Goal: Book appointment/travel/reservation

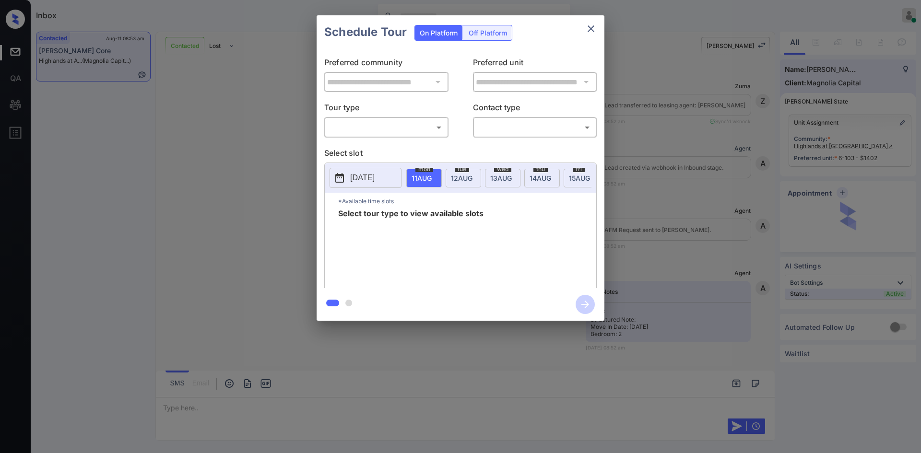
scroll to position [452, 0]
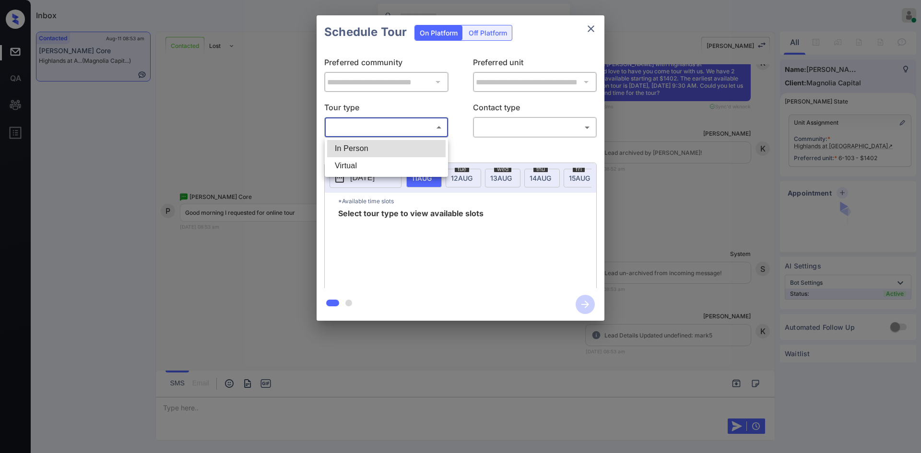
click at [418, 126] on body "Inbox Mukesh Online Set yourself offline Set yourself on break Profile Switch t…" at bounding box center [460, 226] width 921 height 453
click at [296, 154] on div at bounding box center [460, 226] width 921 height 453
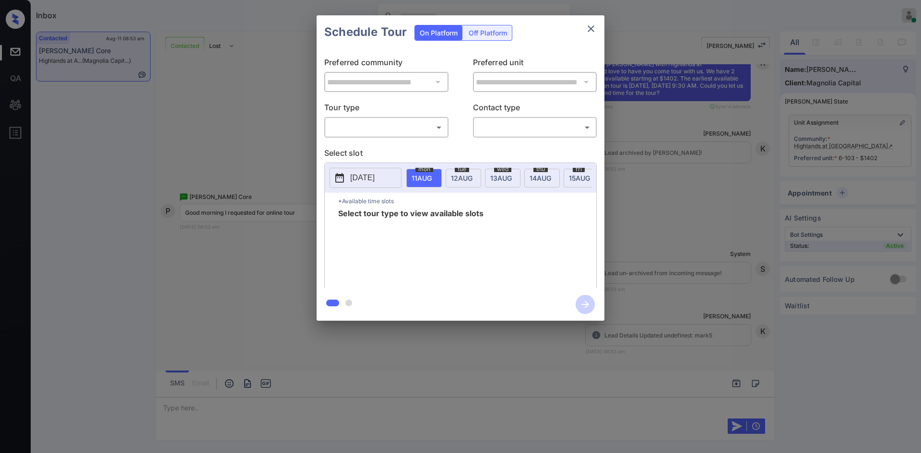
click at [282, 156] on div "**********" at bounding box center [460, 168] width 921 height 336
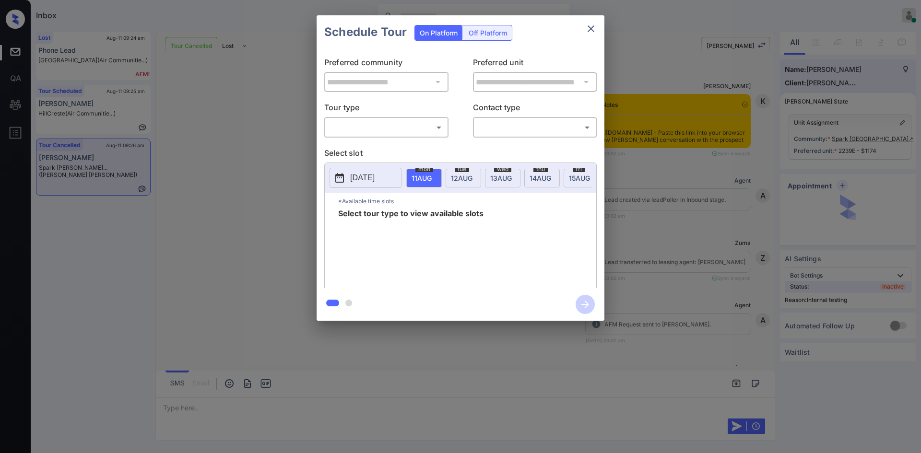
scroll to position [12749, 0]
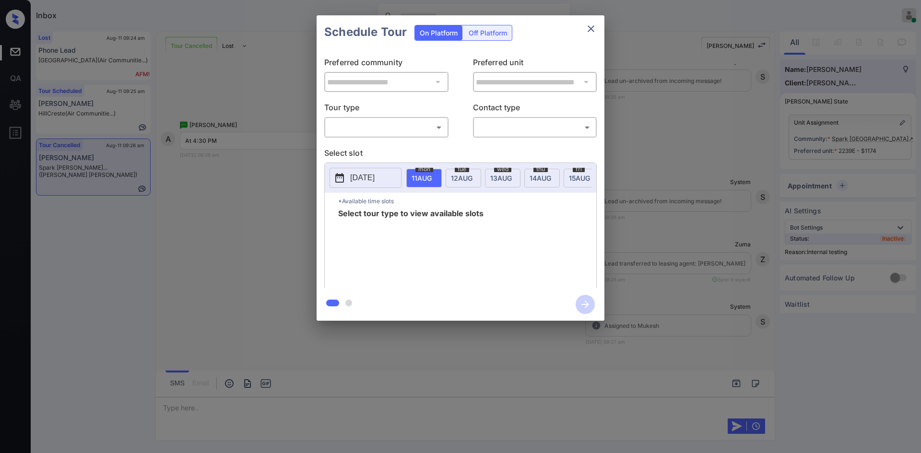
click at [335, 124] on body "Inbox Mukesh Online Set yourself offline Set yourself on break Profile Switch t…" at bounding box center [460, 226] width 921 height 453
click at [340, 143] on li "In Person" at bounding box center [386, 148] width 118 height 17
type input "********"
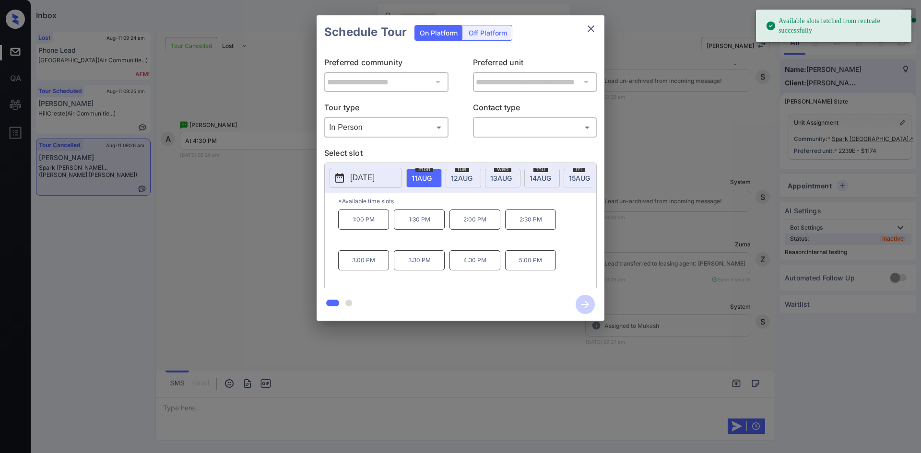
click at [461, 173] on div "tue 12 AUG" at bounding box center [463, 178] width 35 height 19
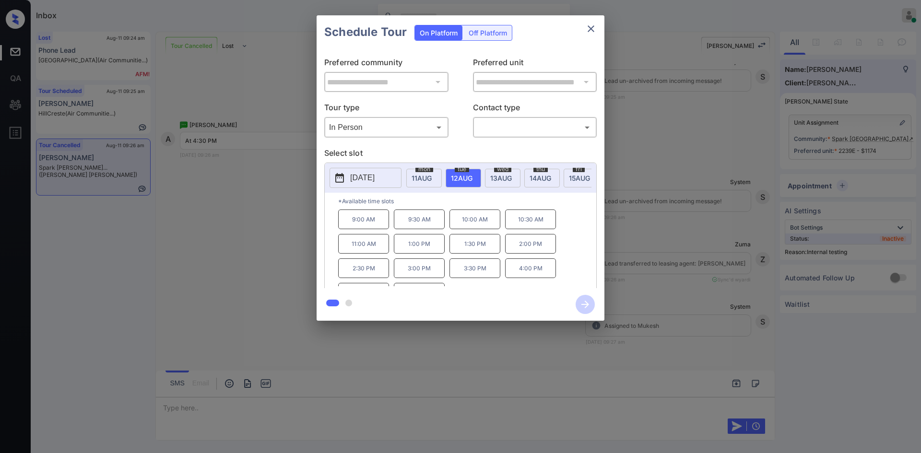
scroll to position [16, 0]
click at [220, 215] on div "**********" at bounding box center [460, 168] width 921 height 336
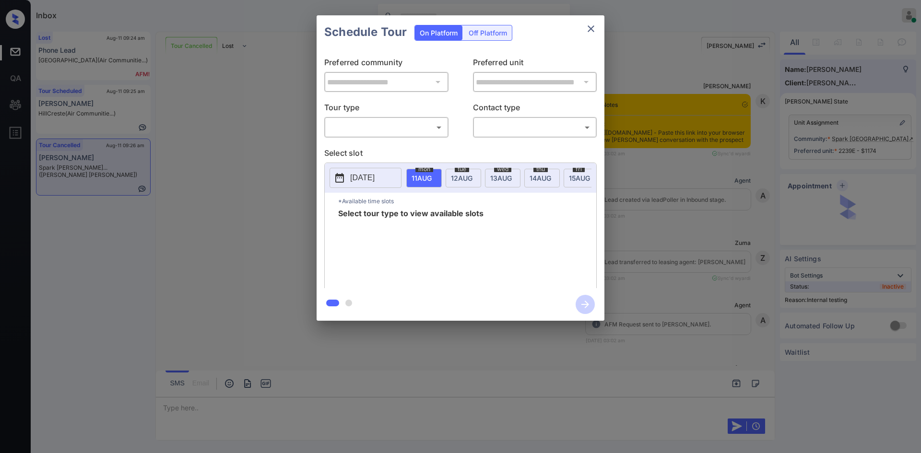
scroll to position [12806, 0]
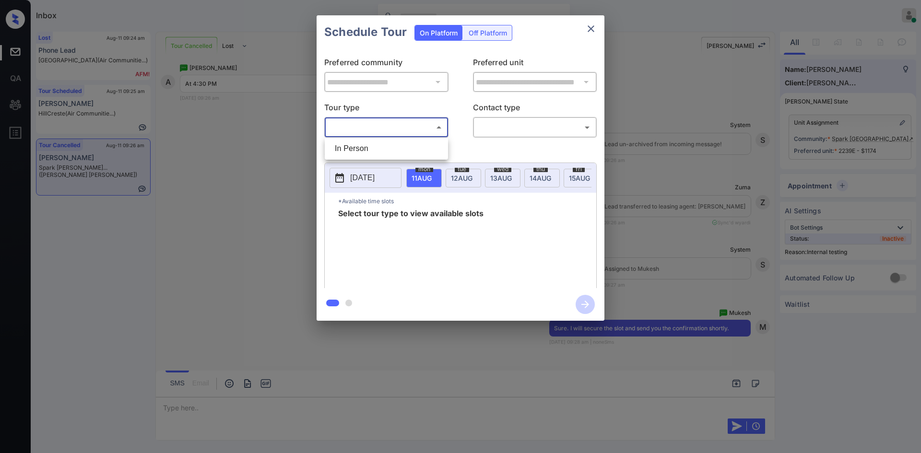
click at [407, 129] on body "Inbox Mukesh Online Set yourself offline Set yourself on break Profile Switch t…" at bounding box center [460, 226] width 921 height 453
click at [391, 149] on li "In Person" at bounding box center [386, 148] width 118 height 17
type input "********"
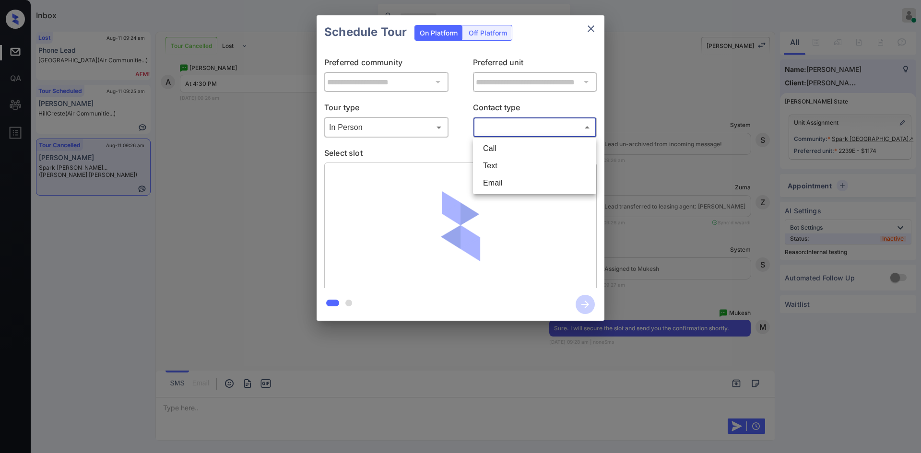
click at [525, 125] on body "Inbox Mukesh Online Set yourself offline Set yourself on break Profile Switch t…" at bounding box center [460, 226] width 921 height 453
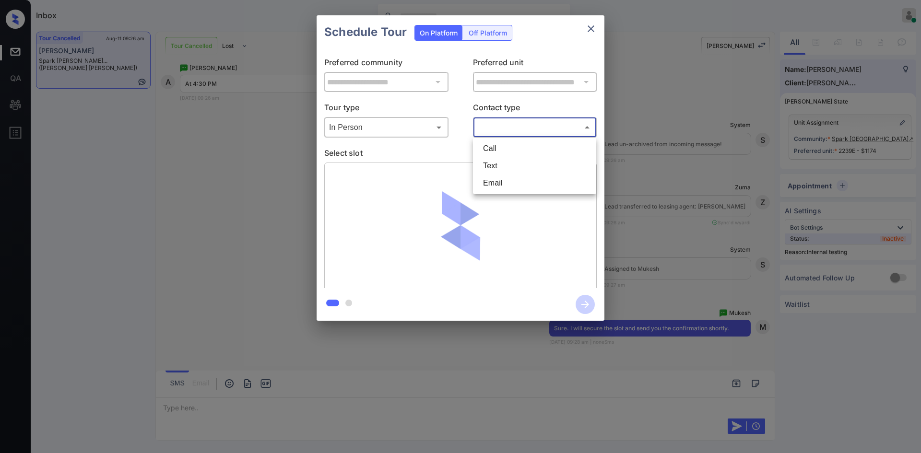
click at [519, 162] on li "Text" at bounding box center [534, 165] width 118 height 17
type input "****"
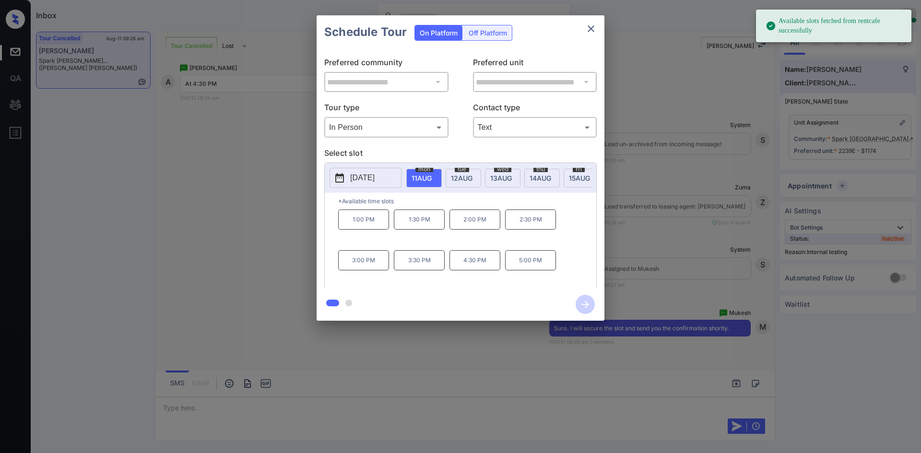
click at [432, 175] on span "[DATE]" at bounding box center [422, 178] width 20 height 8
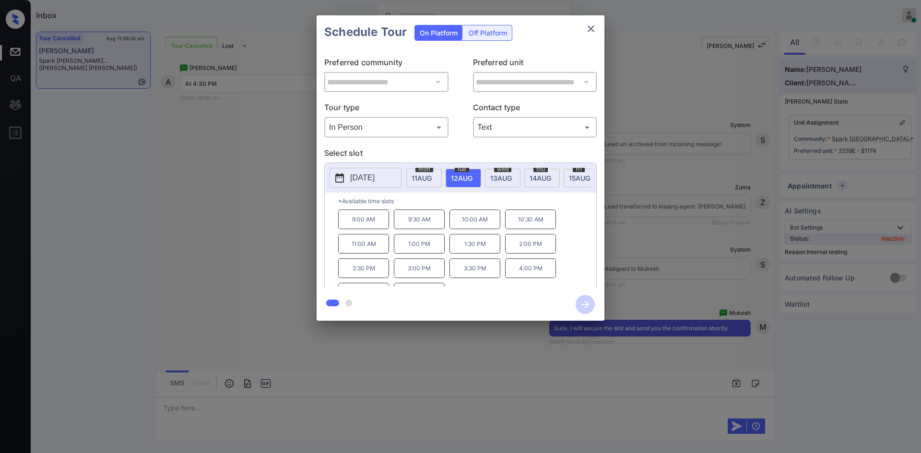
scroll to position [16, 0]
click at [374, 278] on p "4:30 PM" at bounding box center [363, 277] width 51 height 20
click at [587, 306] on icon "button" at bounding box center [585, 305] width 8 height 8
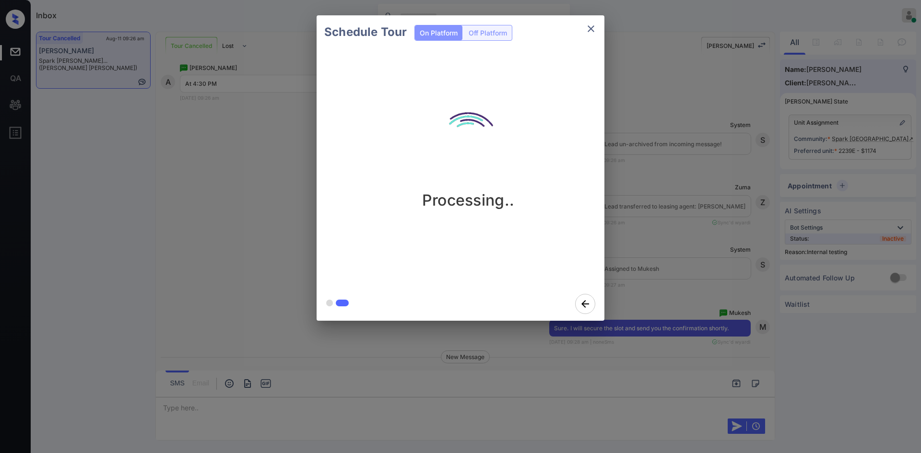
scroll to position [12926, 0]
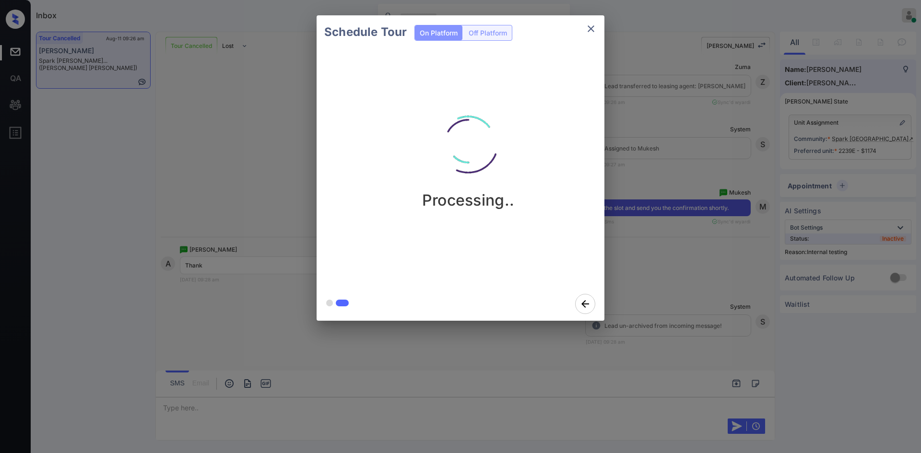
click at [649, 79] on div "Schedule Tour On Platform Off Platform Processing.." at bounding box center [460, 168] width 921 height 336
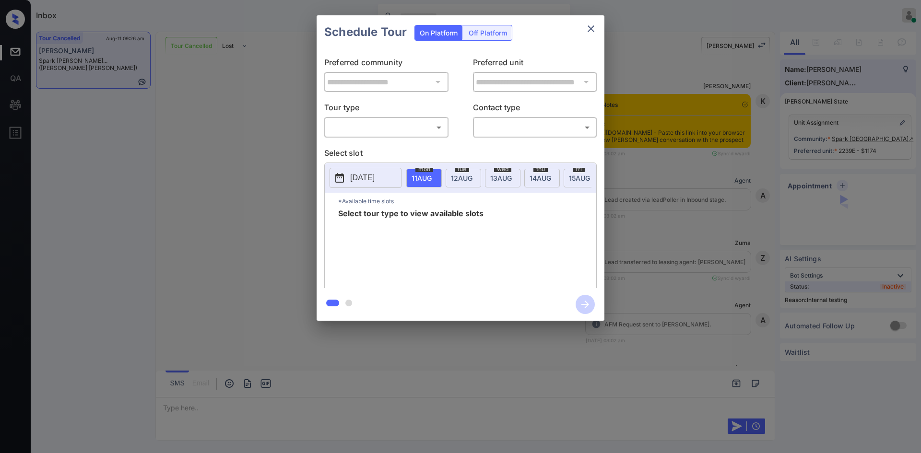
scroll to position [12926, 0]
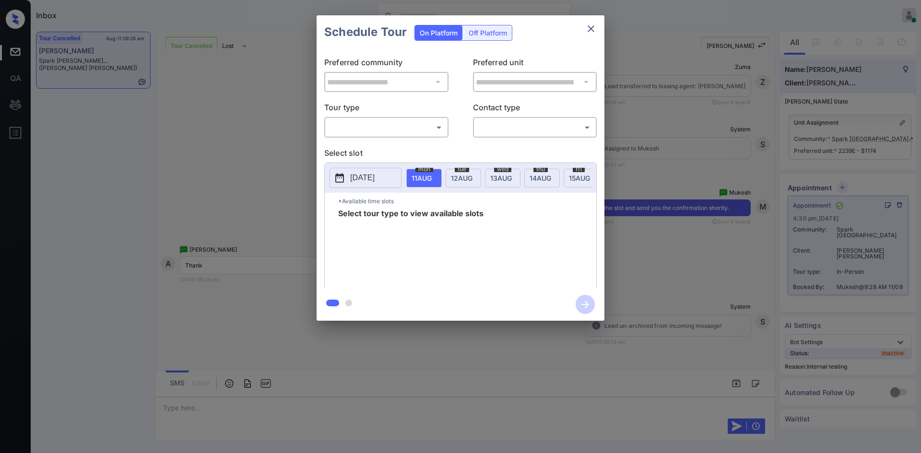
click at [591, 26] on icon "close" at bounding box center [591, 29] width 12 height 12
